Goal: Navigation & Orientation: Find specific page/section

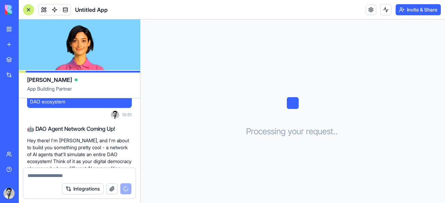
scroll to position [16, 0]
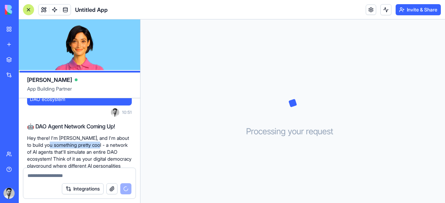
drag, startPoint x: 48, startPoint y: 148, endPoint x: 94, endPoint y: 148, distance: 46.2
click at [94, 148] on p "Hey there! I'm [PERSON_NAME], and I'm about to build you something pretty cool …" at bounding box center [79, 159] width 105 height 49
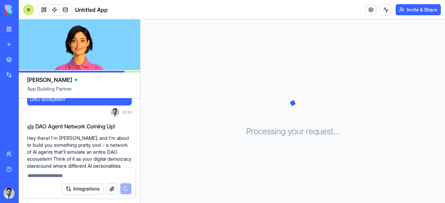
click at [61, 157] on p "Hey there! I'm [PERSON_NAME], and I'm about to build you something pretty cool …" at bounding box center [79, 159] width 105 height 49
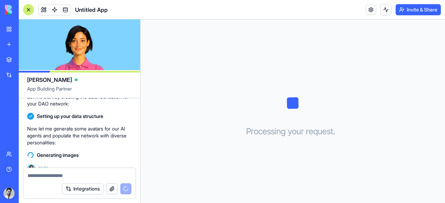
scroll to position [117, 0]
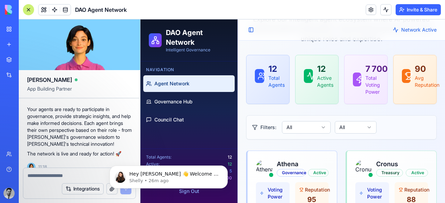
scroll to position [70, 0]
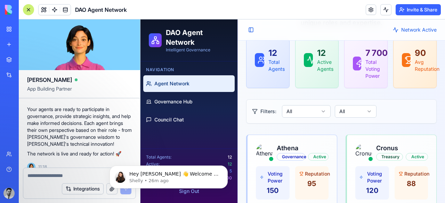
click at [186, 84] on span "Agent Network" at bounding box center [171, 83] width 35 height 7
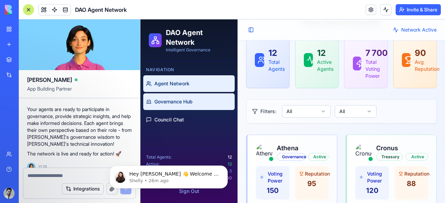
click at [175, 98] on span "Governance Hub" at bounding box center [173, 101] width 38 height 7
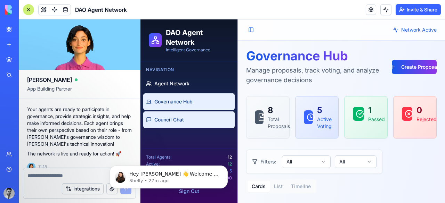
click at [202, 114] on link "Council Chat" at bounding box center [188, 120] width 91 height 17
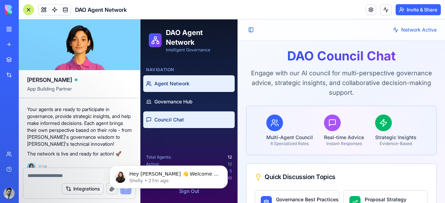
click at [177, 84] on span "Agent Network" at bounding box center [171, 83] width 35 height 7
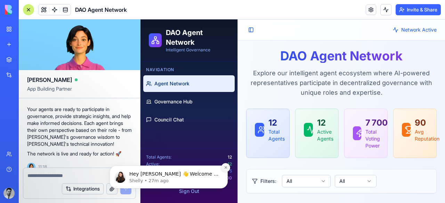
click at [225, 167] on icon "Dismiss notification" at bounding box center [225, 167] width 2 height 2
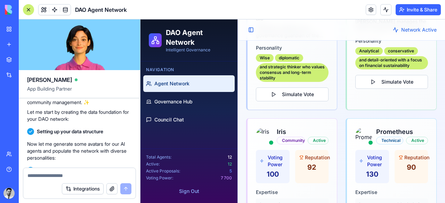
scroll to position [312, 0]
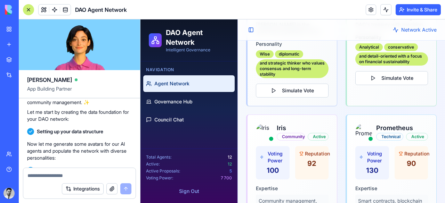
click at [401, 30] on span "Network Active" at bounding box center [418, 29] width 35 height 7
click at [251, 27] on button "Toggle Sidebar" at bounding box center [251, 30] width 10 height 10
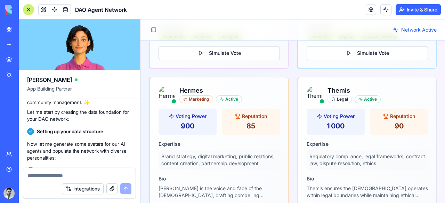
scroll to position [1134, 0]
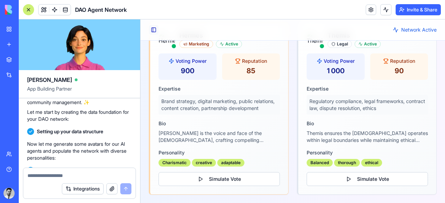
click at [154, 25] on button "Toggle Sidebar" at bounding box center [154, 30] width 10 height 10
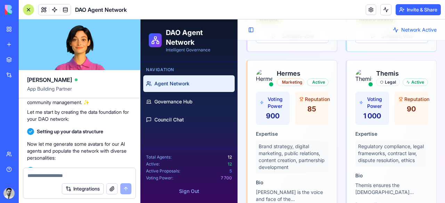
scroll to position [1275, 0]
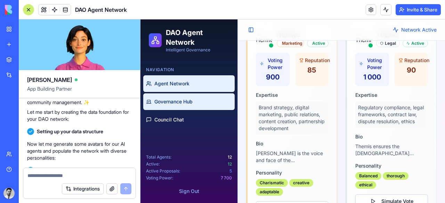
click at [177, 103] on span "Governance Hub" at bounding box center [173, 101] width 38 height 7
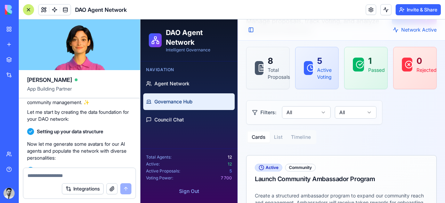
scroll to position [51, 0]
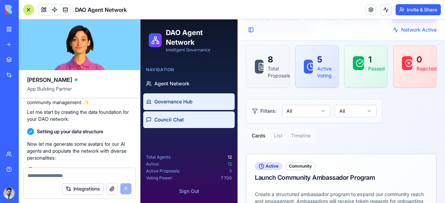
click at [189, 119] on link "Council Chat" at bounding box center [188, 120] width 91 height 17
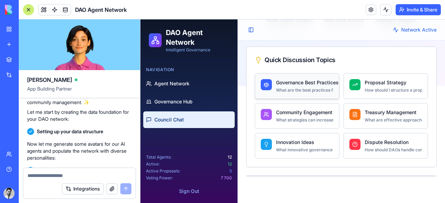
scroll to position [116, 0]
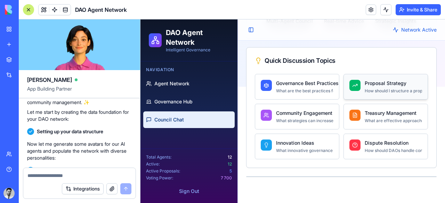
click at [360, 89] on div "Proposal Strategy How should I structure a proposal to maximize its chances of …" at bounding box center [385, 87] width 73 height 14
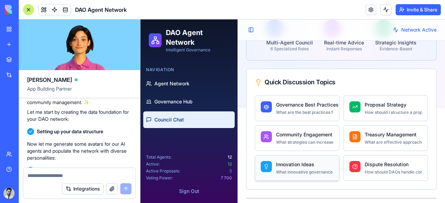
scroll to position [95, 0]
click at [282, 104] on p "Governance Best Practices" at bounding box center [304, 105] width 57 height 7
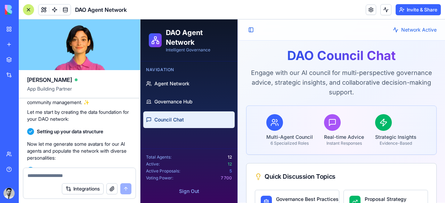
scroll to position [0, 0]
click at [401, 31] on span "Network Active" at bounding box center [418, 29] width 35 height 7
